Goal: Task Accomplishment & Management: Manage account settings

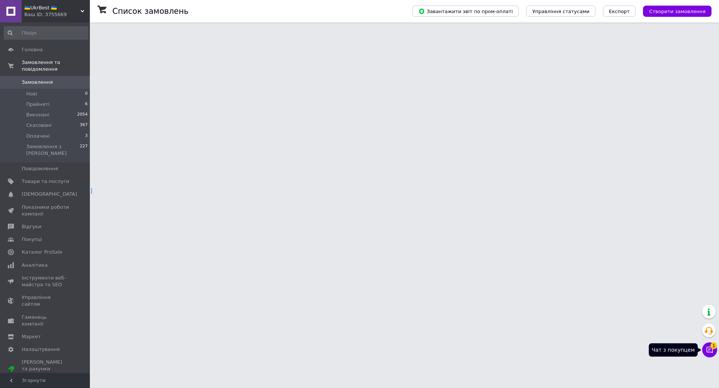
click at [709, 349] on icon at bounding box center [710, 350] width 6 height 6
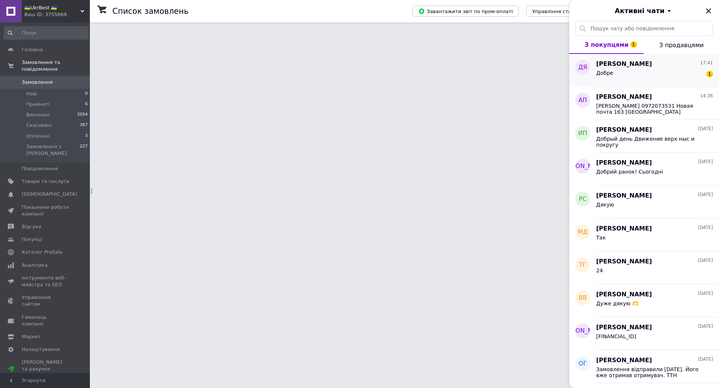
click at [612, 77] on div "Добре" at bounding box center [604, 75] width 17 height 10
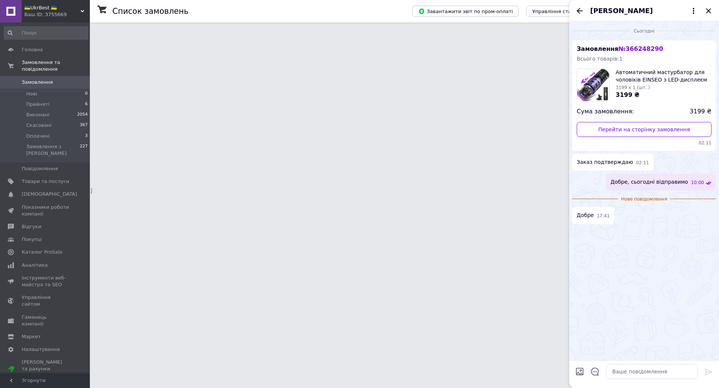
click at [706, 11] on icon "Закрити" at bounding box center [708, 10] width 9 height 9
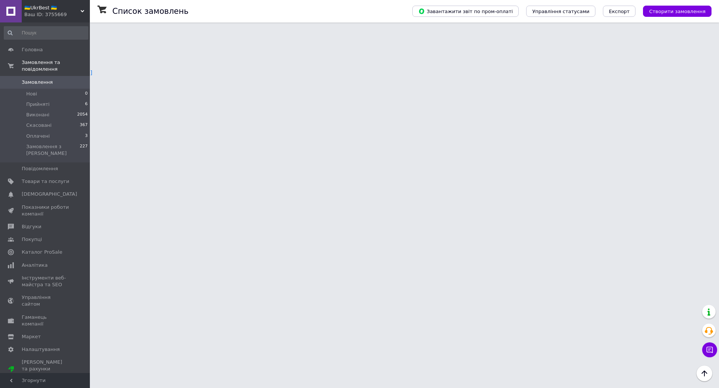
scroll to position [119, 0]
click at [42, 179] on span "Товари та послуги" at bounding box center [46, 181] width 48 height 7
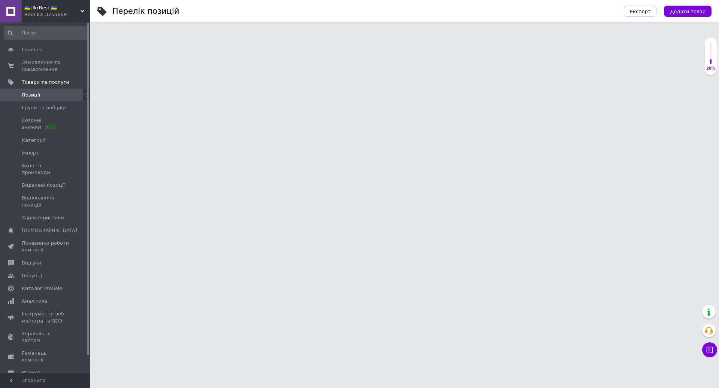
drag, startPoint x: 261, startPoint y: 126, endPoint x: 265, endPoint y: 121, distance: 5.9
paste input "2563365950"
type input "2563365950"
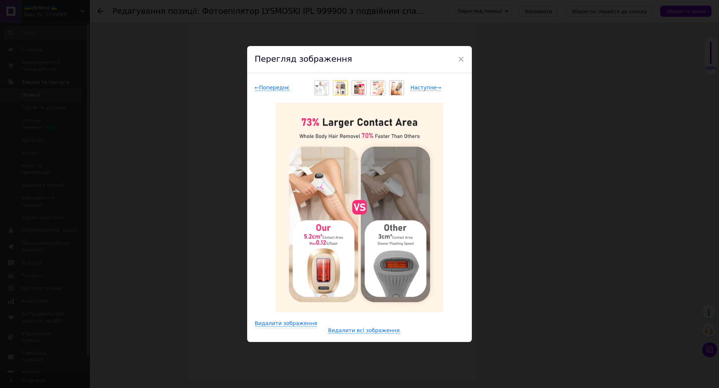
click at [571, 135] on div "× Перегляд зображення ← Попереднє Наступне → Видалити зображення Видалити всі з…" at bounding box center [359, 194] width 719 height 388
